Goal: Information Seeking & Learning: Understand process/instructions

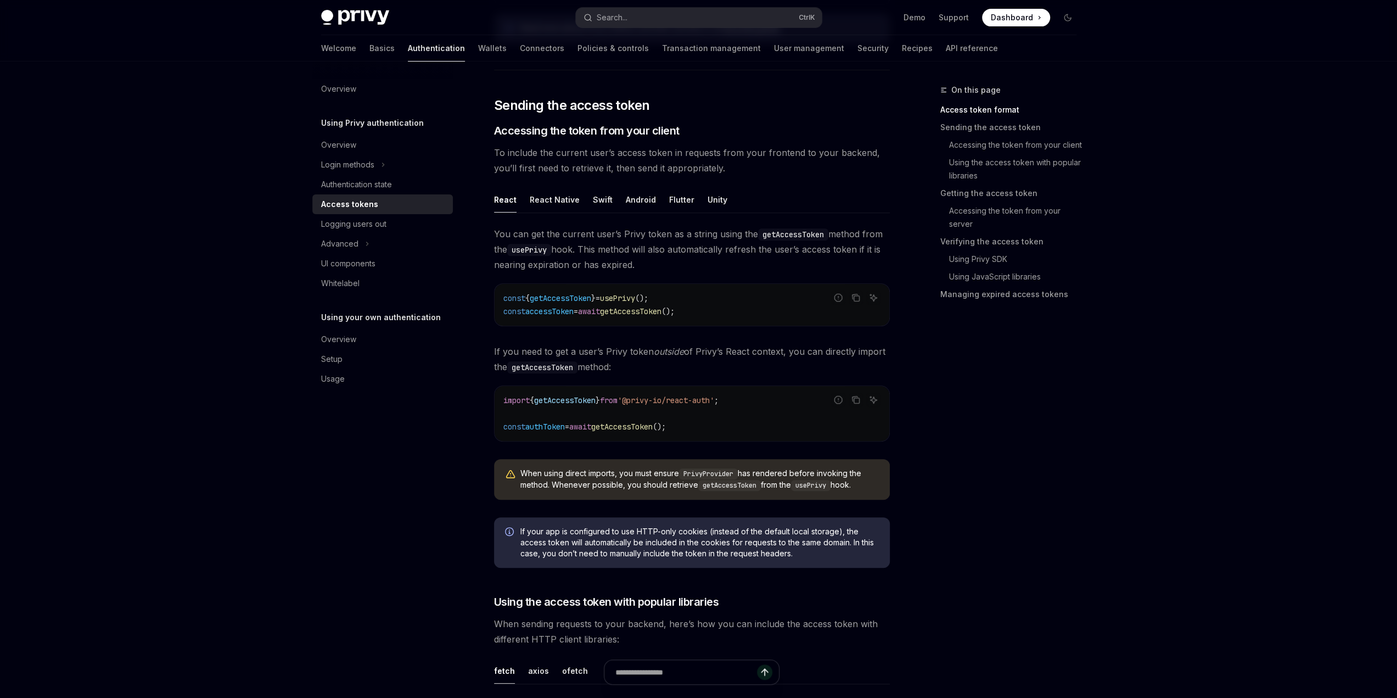
scroll to position [988, 0]
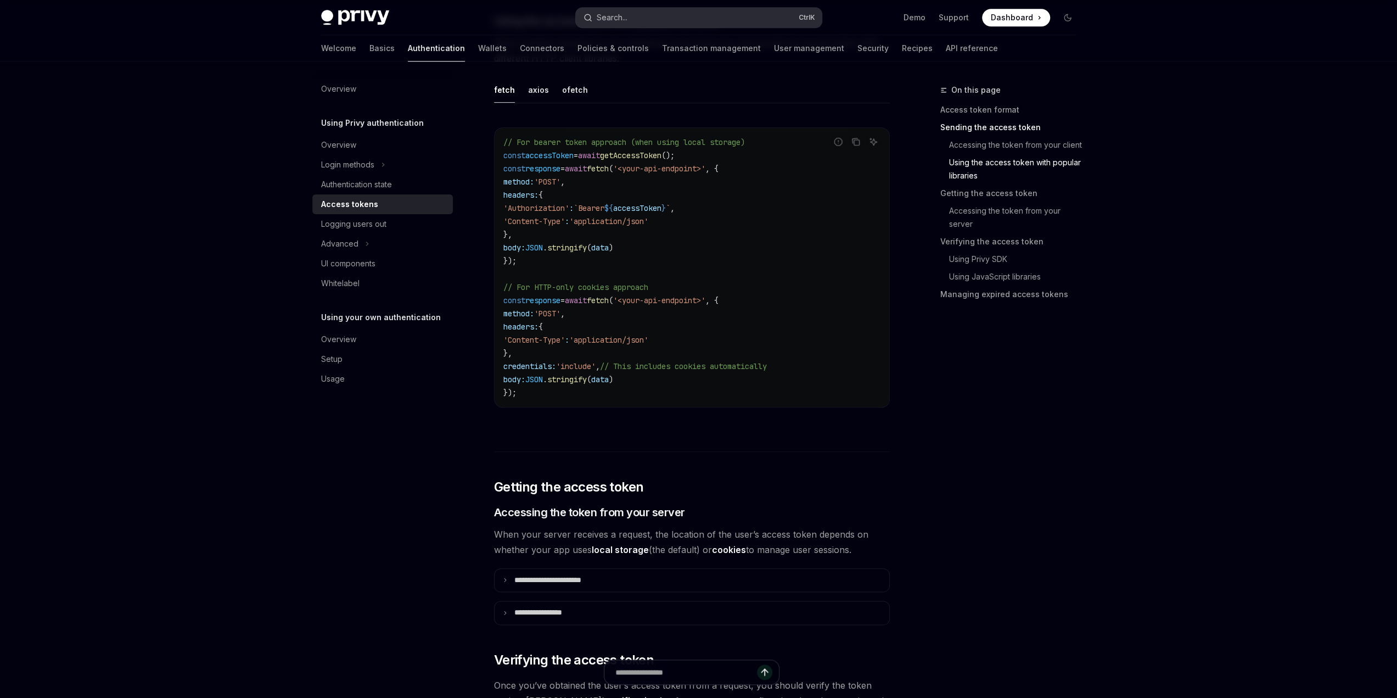
click at [638, 15] on button "Search... Ctrl K" at bounding box center [699, 18] width 246 height 20
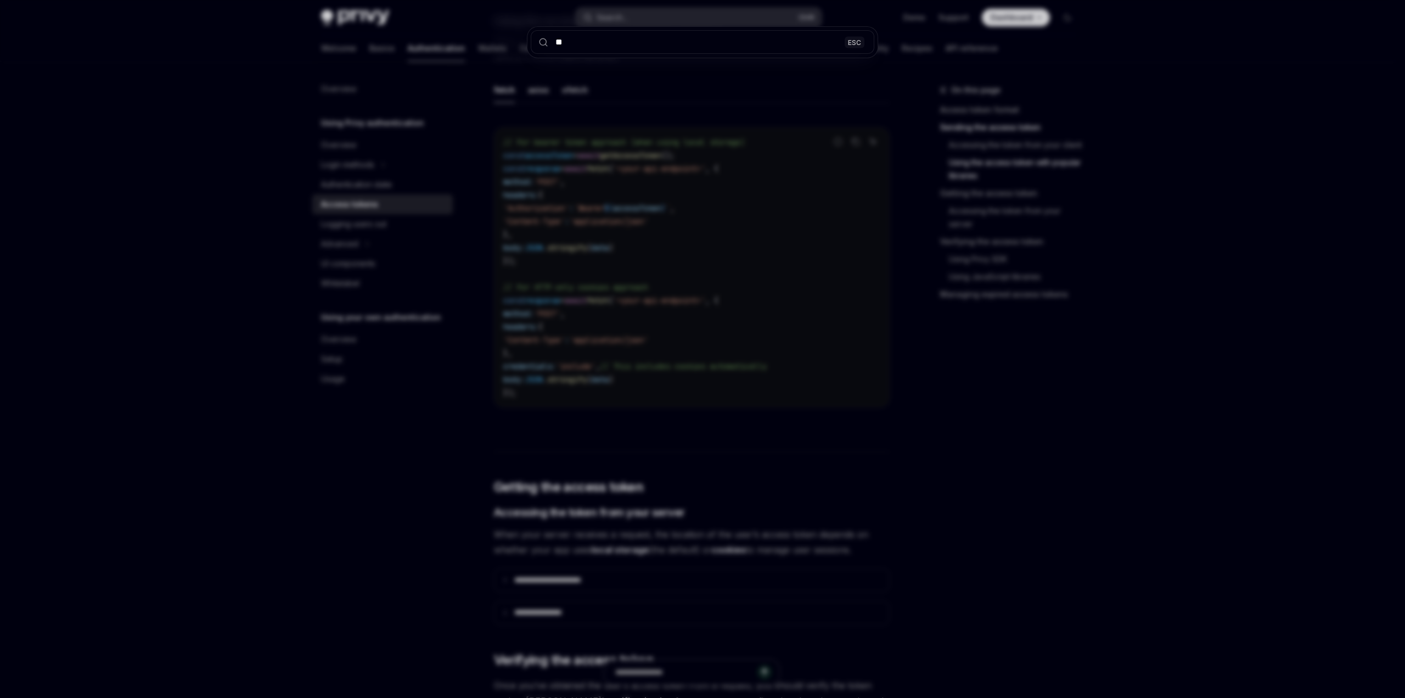
type input "***"
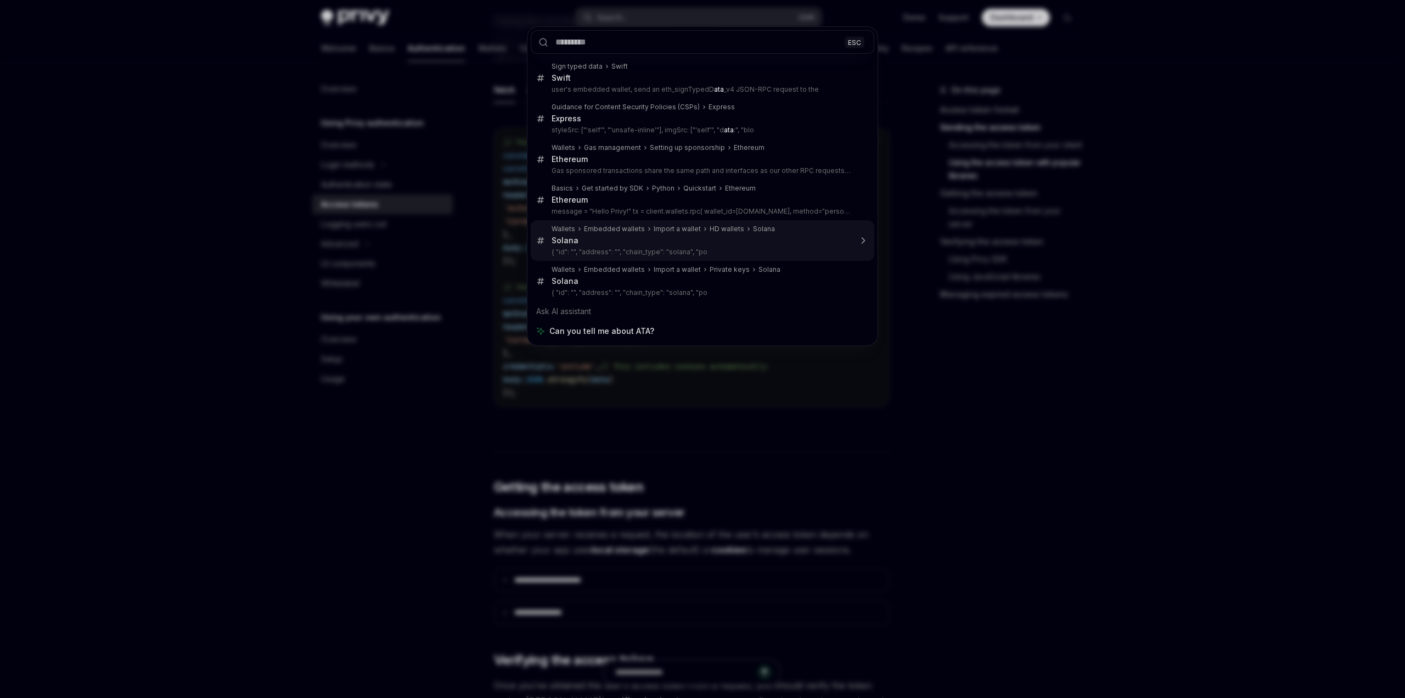
drag, startPoint x: 648, startPoint y: 256, endPoint x: 650, endPoint y: 249, distance: 8.0
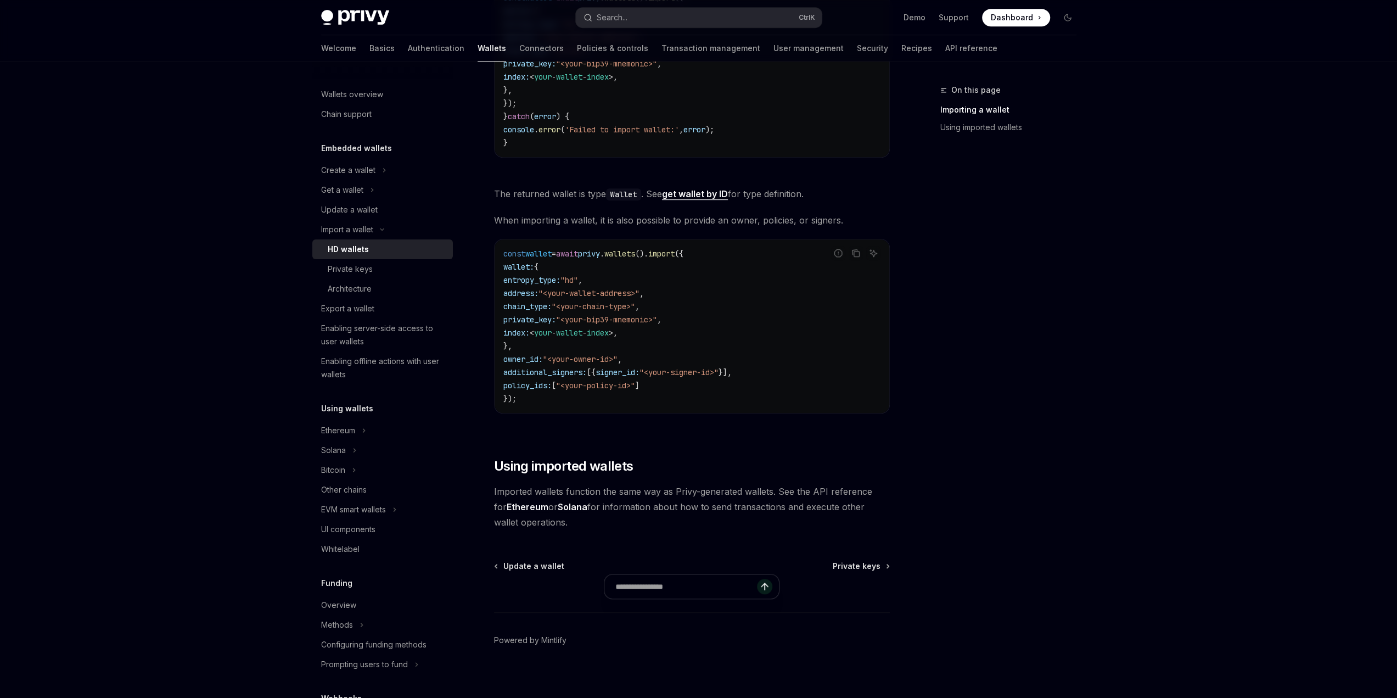
scroll to position [630, 0]
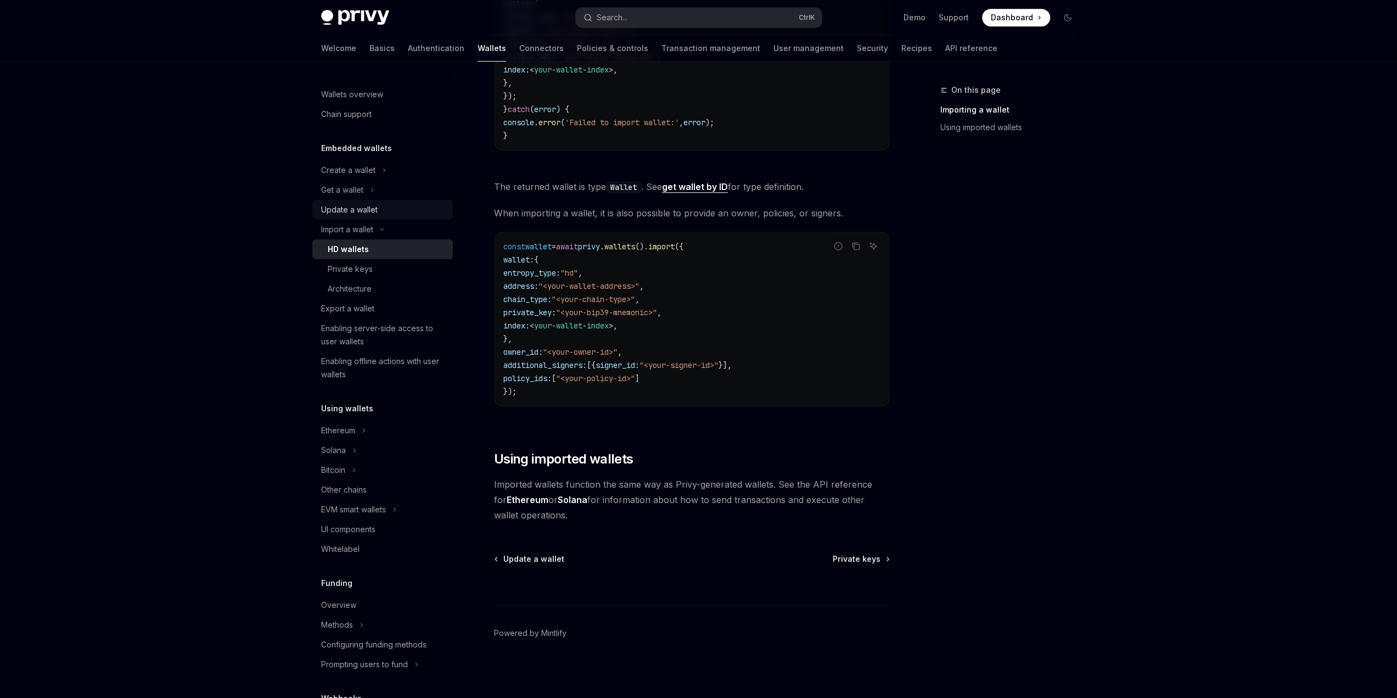
click at [378, 207] on div "Update a wallet" at bounding box center [383, 209] width 125 height 13
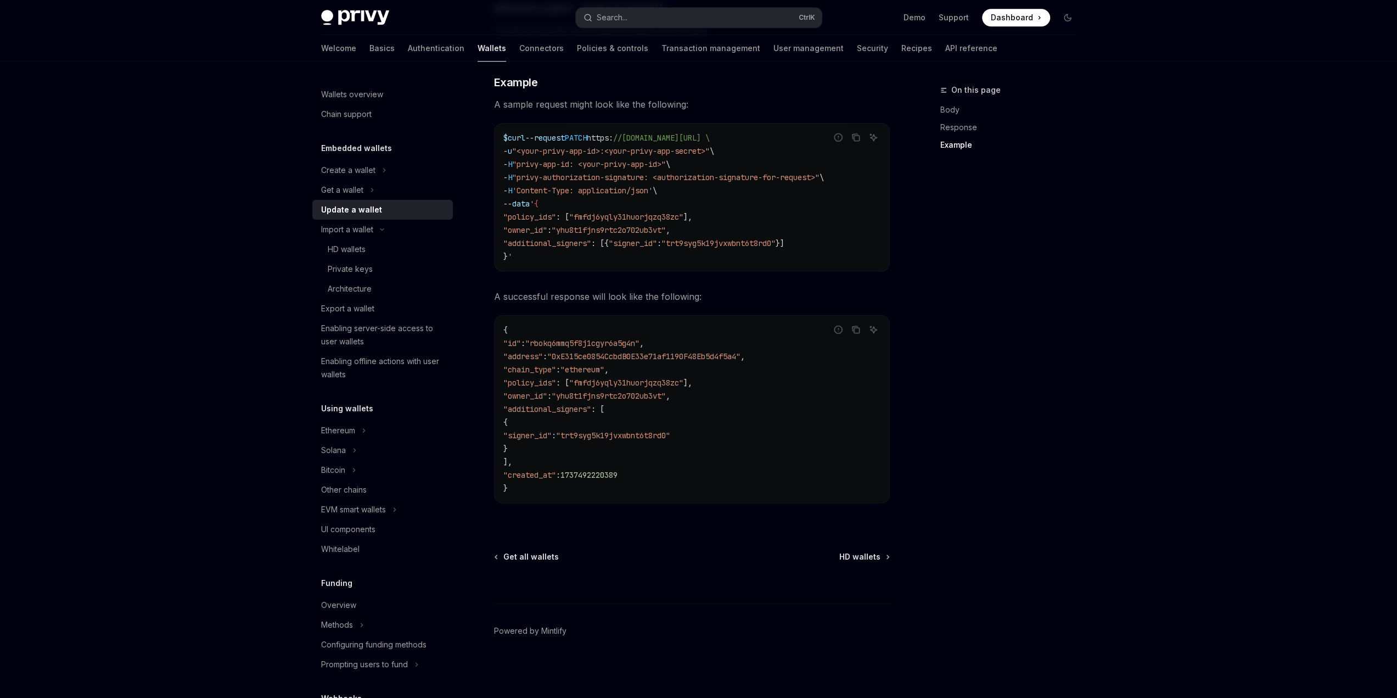
drag, startPoint x: 582, startPoint y: 222, endPoint x: 599, endPoint y: 222, distance: 17.0
type textarea "*"
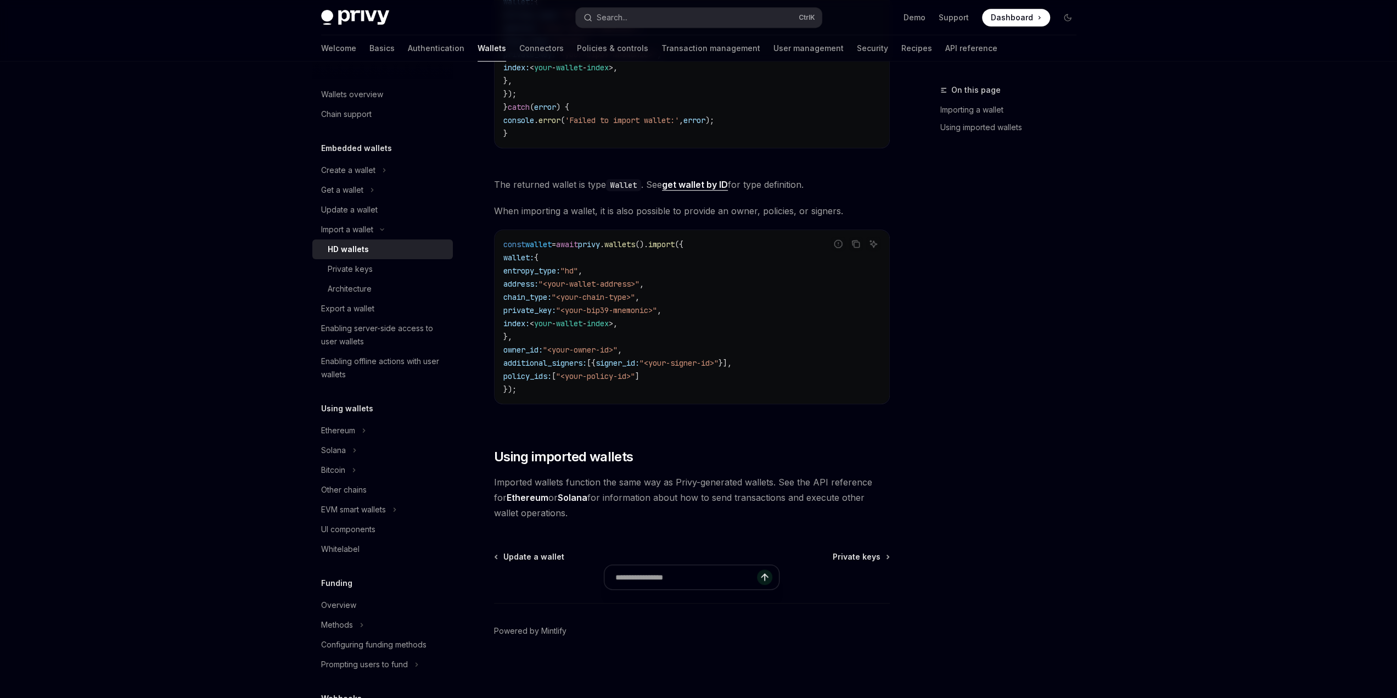
scroll to position [392, 0]
